Goal: Information Seeking & Learning: Understand process/instructions

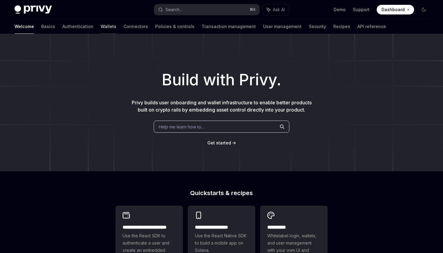
click at [101, 28] on link "Wallets" at bounding box center [109, 26] width 16 height 14
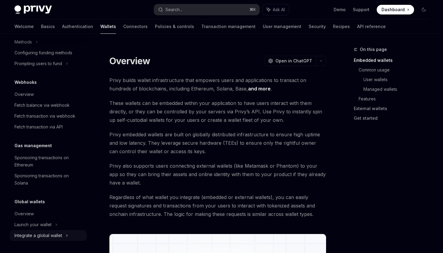
click at [51, 236] on div "Integrate a global wallet" at bounding box center [38, 235] width 48 height 7
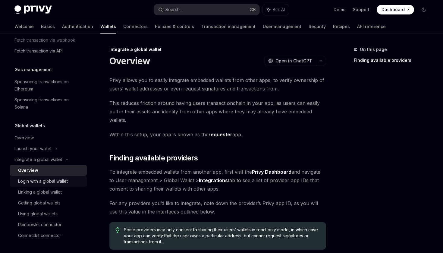
scroll to position [344, 0]
click at [47, 182] on div "Login with a global wallet" at bounding box center [43, 180] width 50 height 7
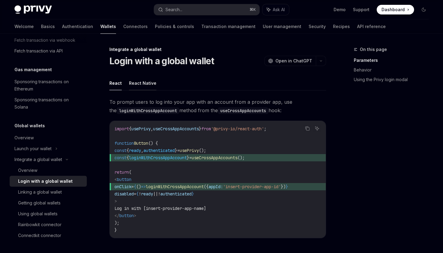
click at [141, 86] on button "React Native" at bounding box center [142, 83] width 27 height 14
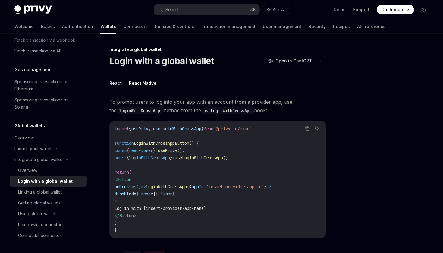
click at [117, 85] on button "React" at bounding box center [115, 83] width 12 height 14
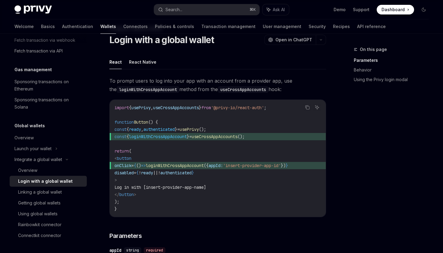
scroll to position [38, 0]
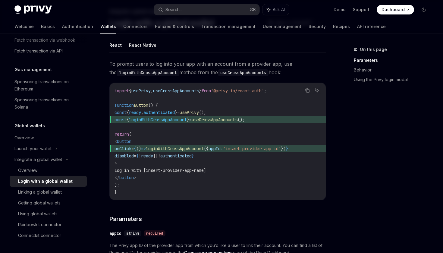
click at [144, 46] on button "React Native" at bounding box center [142, 45] width 27 height 14
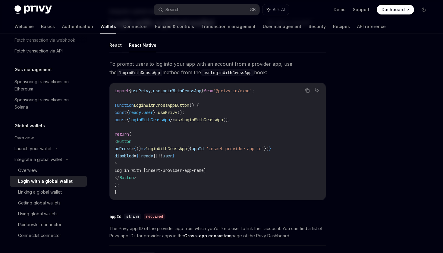
click at [116, 47] on button "React" at bounding box center [115, 45] width 12 height 14
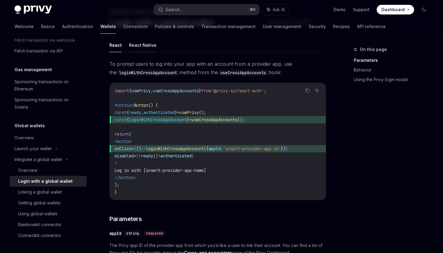
click at [139, 47] on button "React Native" at bounding box center [142, 45] width 27 height 14
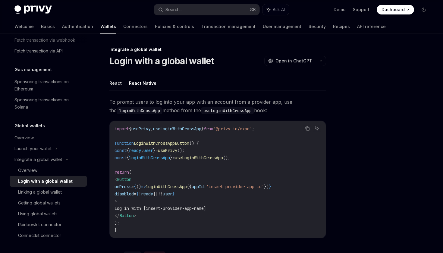
click at [116, 83] on button "React" at bounding box center [115, 83] width 12 height 14
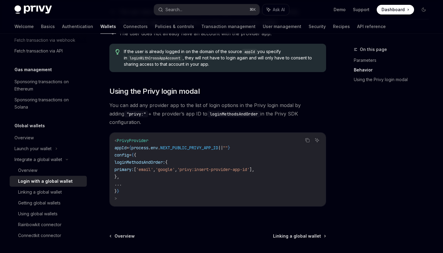
scroll to position [394, 0]
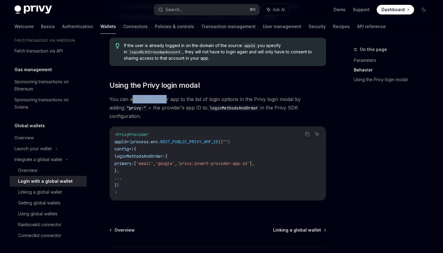
drag, startPoint x: 131, startPoint y: 101, endPoint x: 166, endPoint y: 101, distance: 34.9
click at [166, 102] on span "You can add any provider app to the list of login options in the Privy login mo…" at bounding box center [217, 107] width 216 height 25
click at [204, 102] on span "You can add any provider app to the list of login options in the Privy login mo…" at bounding box center [217, 107] width 216 height 25
drag, startPoint x: 176, startPoint y: 102, endPoint x: 206, endPoint y: 101, distance: 30.4
click at [206, 101] on span "You can add any provider app to the list of login options in the Privy login mo…" at bounding box center [217, 107] width 216 height 25
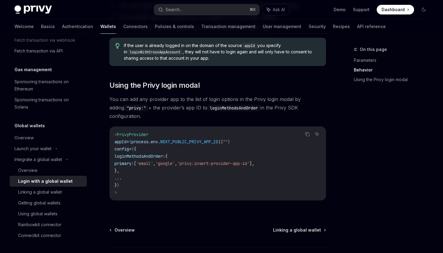
click at [238, 101] on span "You can add any provider app to the list of login options in the Privy login mo…" at bounding box center [217, 107] width 216 height 25
drag, startPoint x: 203, startPoint y: 101, endPoint x: 245, endPoint y: 101, distance: 42.8
click at [245, 101] on span "You can add any provider app to the list of login options in the Privy login mo…" at bounding box center [217, 107] width 216 height 25
click at [271, 101] on span "You can add any provider app to the list of login options in the Privy login mo…" at bounding box center [217, 107] width 216 height 25
drag, startPoint x: 124, startPoint y: 110, endPoint x: 148, endPoint y: 110, distance: 23.2
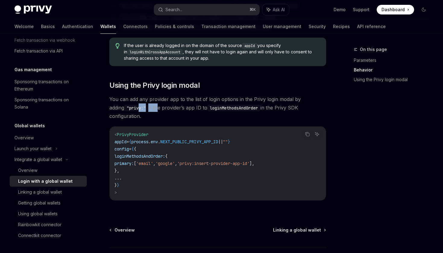
click at [147, 110] on span "You can add any provider app to the list of login options in the Privy login mo…" at bounding box center [217, 107] width 216 height 25
click at [171, 108] on span "You can add any provider app to the list of login options in the Privy login mo…" at bounding box center [217, 107] width 216 height 25
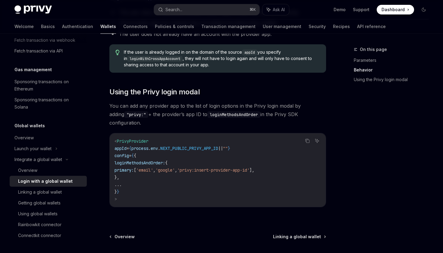
scroll to position [385, 0]
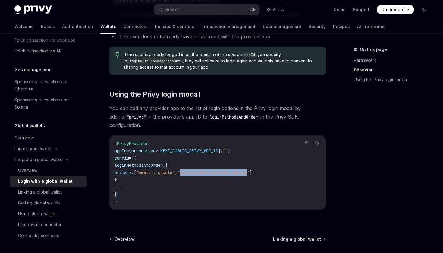
drag, startPoint x: 211, startPoint y: 167, endPoint x: 282, endPoint y: 167, distance: 70.8
click at [249, 170] on span "'privy:insert-provider-app-id'" at bounding box center [213, 172] width 72 height 5
copy span "privy:insert-provider-app-id"
click at [250, 189] on code "< PrivyProvider appId = { process . env . NEXT_PUBLIC_PRIVY_APP_ID || "" } conf…" at bounding box center [217, 172] width 206 height 65
click at [202, 9] on button "Search... ⌘ K" at bounding box center [206, 9] width 105 height 11
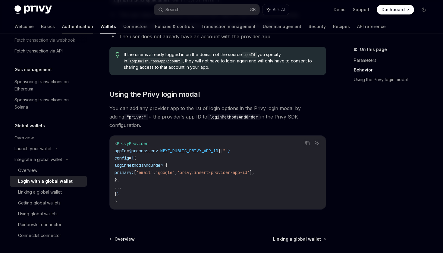
click at [62, 25] on link "Authentication" at bounding box center [77, 26] width 31 height 14
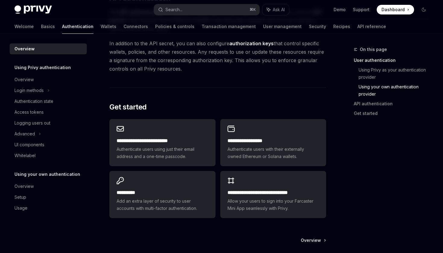
scroll to position [469, 0]
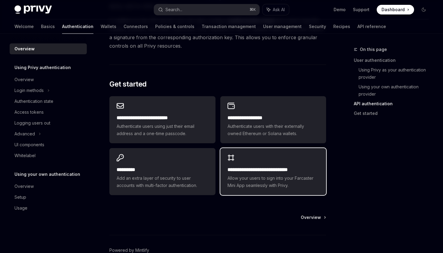
click at [257, 179] on span "Allow your users to sign into your Farcaster Mini App seamlessly with Privy." at bounding box center [272, 181] width 91 height 14
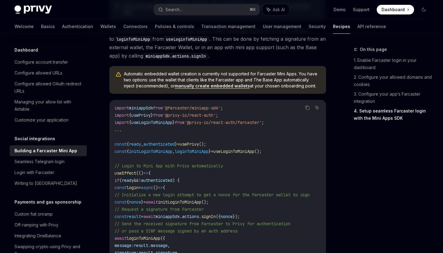
scroll to position [752, 0]
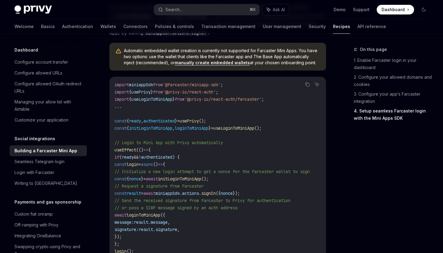
click at [161, 128] on span "initLoginToMiniApp" at bounding box center [150, 127] width 43 height 5
click at [195, 162] on code "import miniappSdk from '@farcaster/miniapp-sdk' ; import { usePrivy } from '@pr…" at bounding box center [219, 175] width 210 height 188
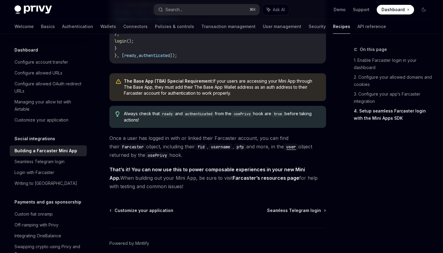
scroll to position [968, 0]
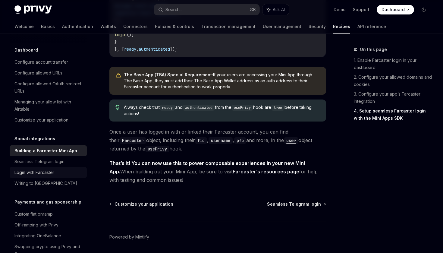
click at [43, 169] on div "Login with Farcaster" at bounding box center [34, 172] width 40 height 7
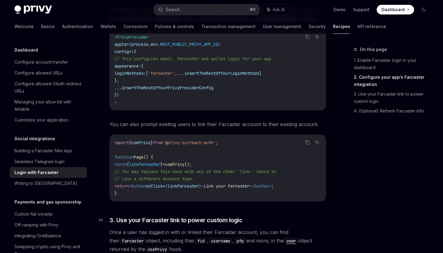
scroll to position [286, 0]
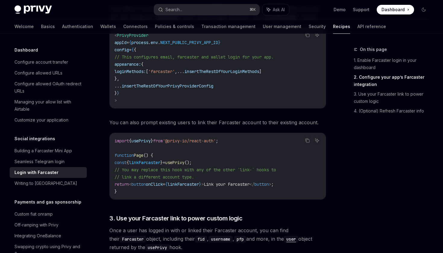
click at [155, 160] on span "linkFarcaster" at bounding box center [144, 162] width 31 height 5
click at [159, 182] on code "import { usePrivy } from '@privy-io/react-auth' ; function Page () { const { li…" at bounding box center [217, 166] width 206 height 58
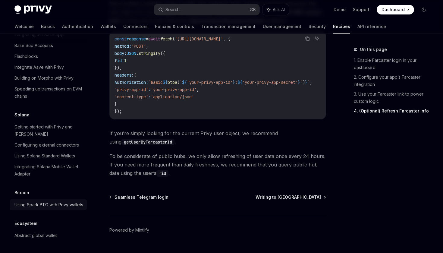
scroll to position [874, 0]
click at [58, 234] on div "Abstract global wallet" at bounding box center [48, 235] width 69 height 7
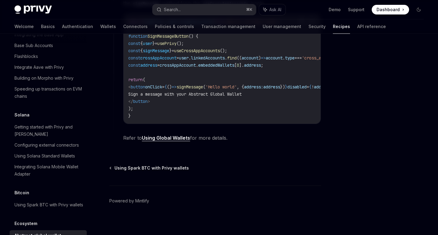
scroll to position [412, 0]
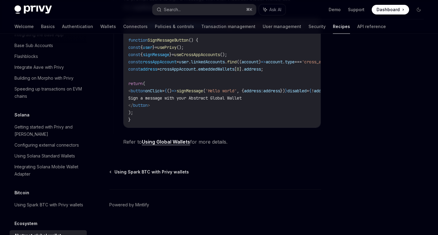
click at [171, 145] on link "Using Global Wallets" at bounding box center [166, 141] width 48 height 6
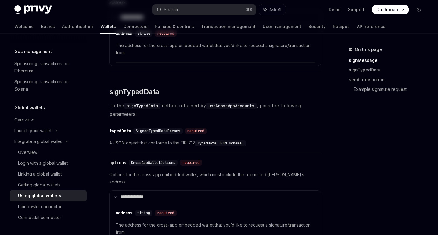
scroll to position [362, 0]
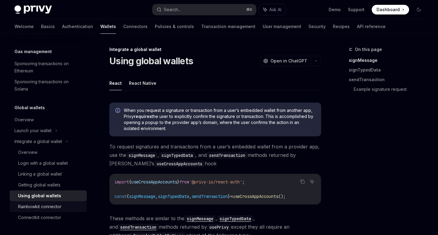
click at [64, 205] on div "Rainbowkit connector" at bounding box center [50, 206] width 65 height 7
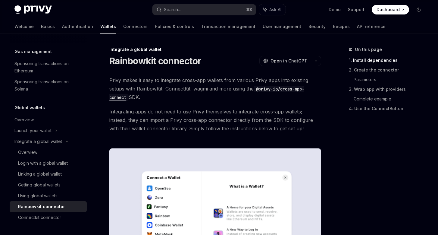
click at [266, 89] on code "@privy-io/cross-app-connect" at bounding box center [206, 93] width 195 height 15
click at [276, 91] on code "@privy-io/cross-app-connect" at bounding box center [206, 93] width 195 height 15
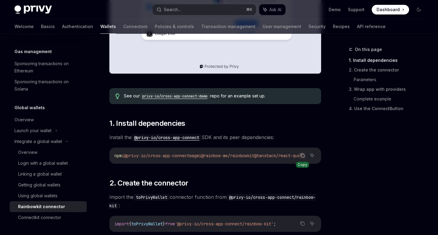
click at [301, 157] on icon "Copy the contents from the code block" at bounding box center [302, 155] width 5 height 5
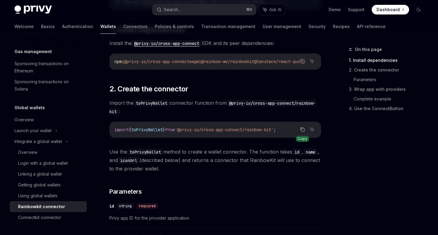
click at [301, 131] on icon "Copy the contents from the code block" at bounding box center [302, 129] width 3 height 3
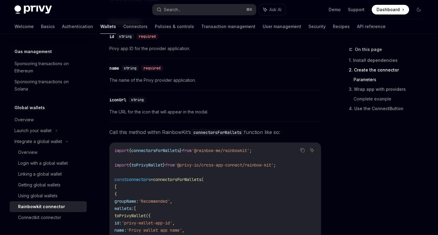
scroll to position [556, 0]
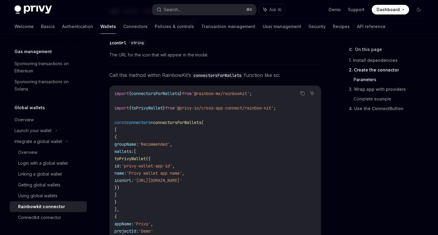
click at [168, 95] on span "connectorsForWallets" at bounding box center [155, 93] width 48 height 5
click at [207, 142] on code "import { connectorsForWallets } from '@rainbow-me/rainbowkit' ; import { toPriv…" at bounding box center [214, 169] width 201 height 159
click at [157, 96] on span "connectorsForWallets" at bounding box center [155, 93] width 48 height 5
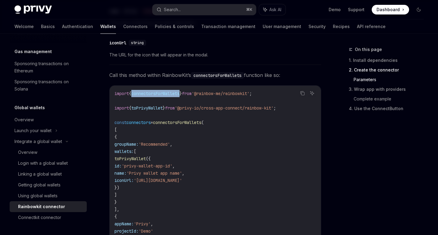
copy span "connectorsForWallets"
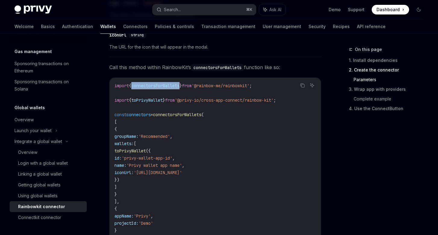
scroll to position [565, 0]
click at [173, 101] on span "from" at bounding box center [170, 98] width 10 height 5
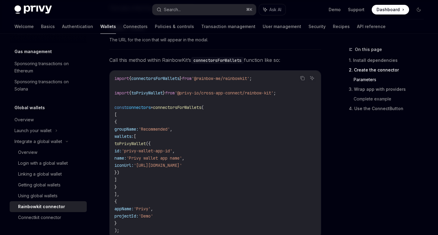
scroll to position [585, 0]
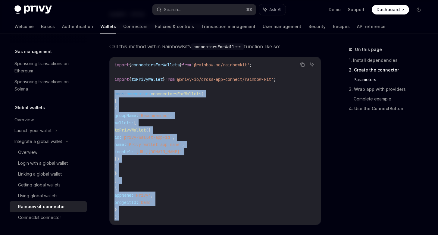
drag, startPoint x: 115, startPoint y: 97, endPoint x: 130, endPoint y: 220, distance: 124.0
click at [130, 220] on code "import { connectorsForWallets } from '@rainbow-me/rainbowkit' ; import { toPriv…" at bounding box center [214, 140] width 201 height 159
copy code "const connectors = connectorsForWallets ( [ { groupName: 'Recommended' , wallet…"
click at [182, 153] on span "'[URL][DOMAIN_NAME]'" at bounding box center [158, 151] width 48 height 5
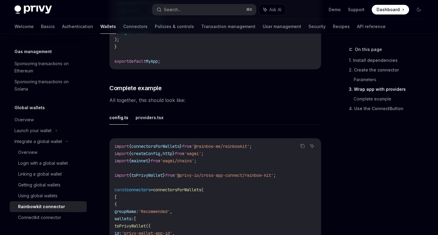
scroll to position [1127, 0]
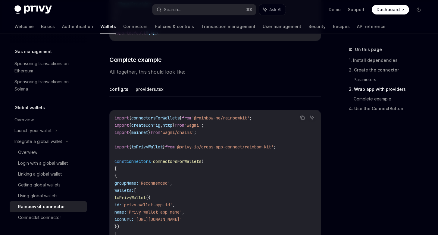
click at [148, 93] on button "providers.tsx" at bounding box center [149, 89] width 28 height 14
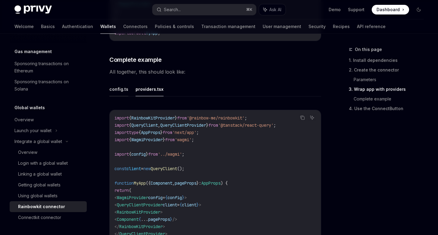
click at [120, 95] on button "config.ts" at bounding box center [118, 89] width 19 height 14
type textarea "*"
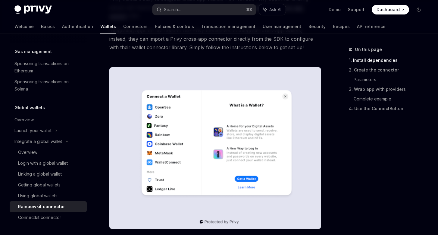
scroll to position [171, 0]
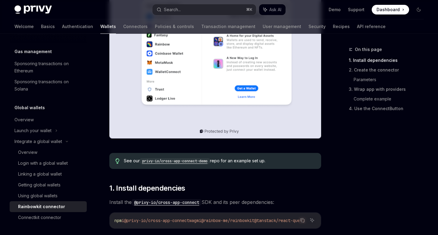
click at [194, 160] on code "privy-io/cross-app-connect-demo" at bounding box center [175, 161] width 70 height 6
